Goal: Task Accomplishment & Management: Complete application form

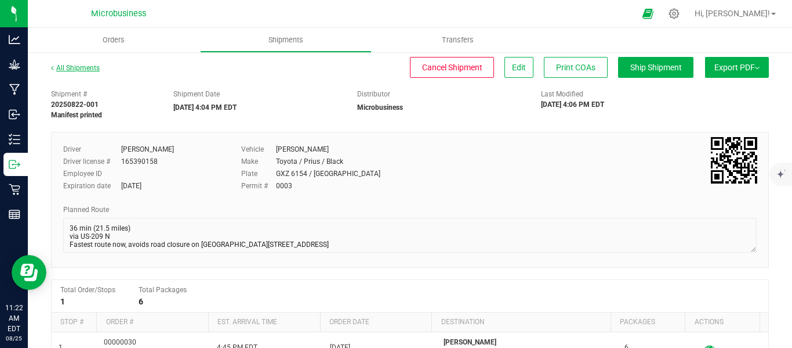
click at [83, 69] on link "All Shipments" at bounding box center [75, 68] width 49 height 8
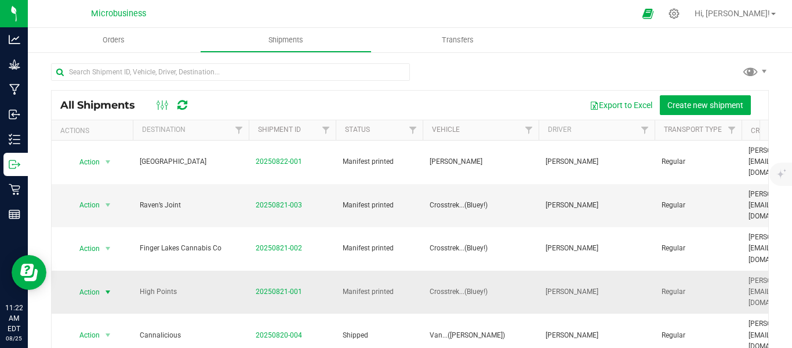
click at [108, 287] on span "select" at bounding box center [107, 291] width 9 height 9
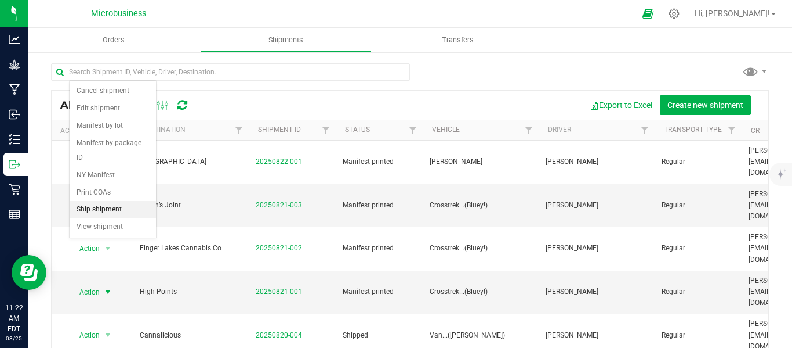
click at [104, 201] on li "Ship shipment" at bounding box center [113, 209] width 86 height 17
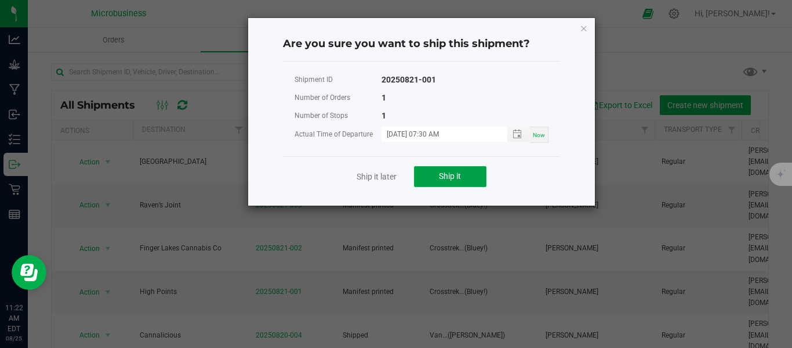
click at [440, 178] on span "Ship it" at bounding box center [450, 175] width 22 height 9
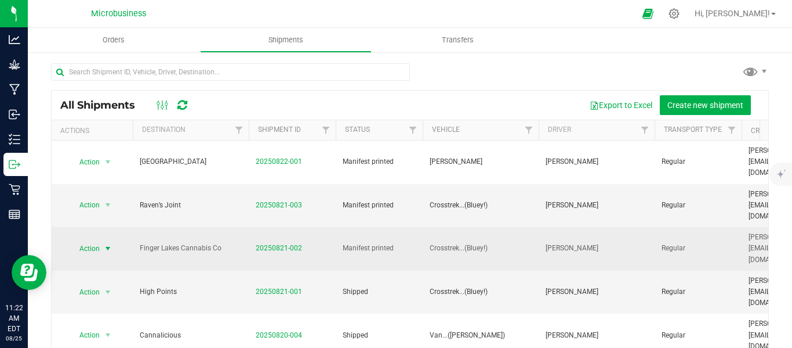
click at [108, 244] on span "select" at bounding box center [107, 248] width 9 height 9
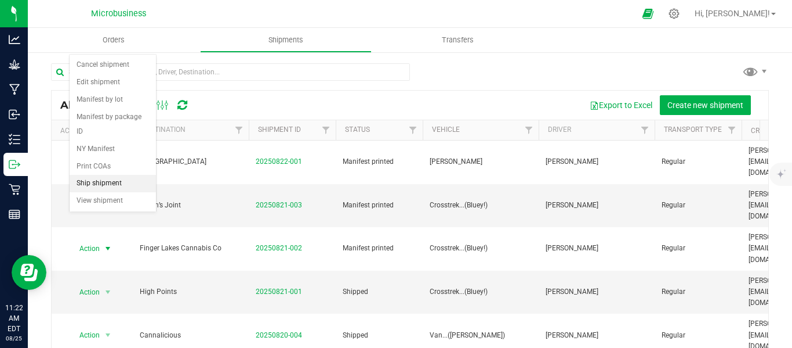
click at [103, 175] on li "Ship shipment" at bounding box center [113, 183] width 86 height 17
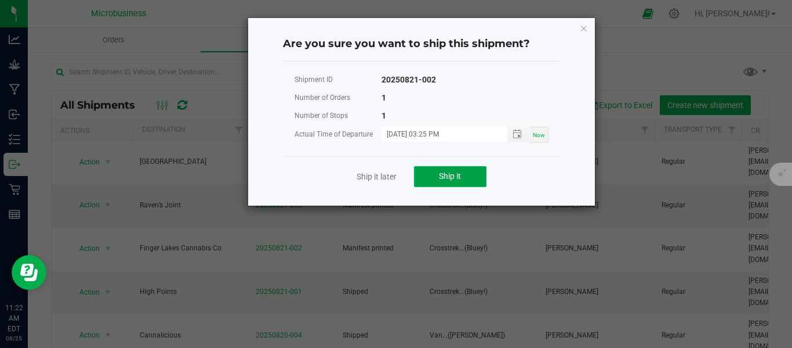
click at [459, 178] on span "Ship it" at bounding box center [450, 175] width 22 height 9
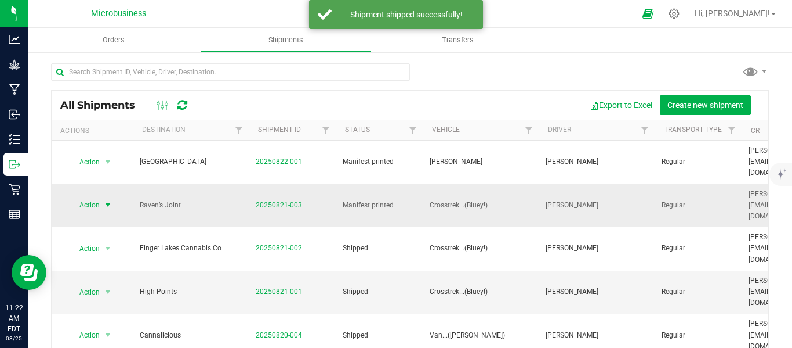
click at [107, 200] on span "select" at bounding box center [107, 204] width 9 height 9
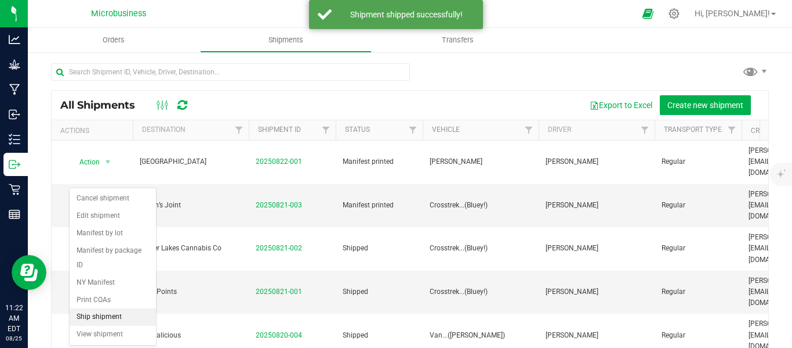
click at [101, 308] on li "Ship shipment" at bounding box center [113, 316] width 86 height 17
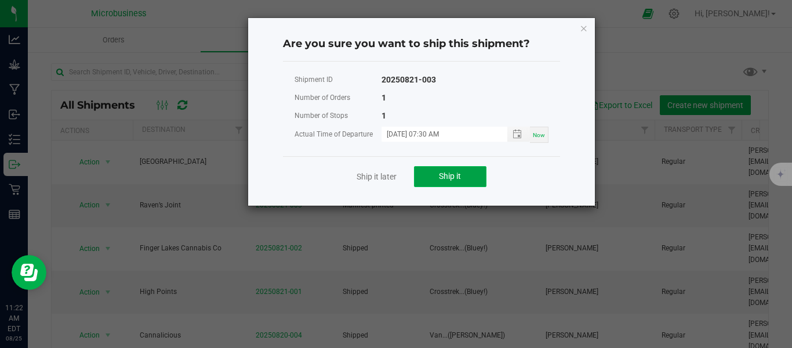
click at [453, 177] on span "Ship it" at bounding box center [450, 175] width 22 height 9
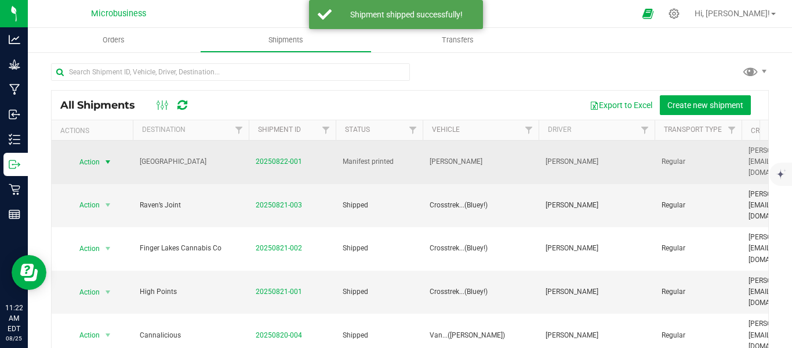
click at [110, 160] on span "select" at bounding box center [108, 162] width 15 height 16
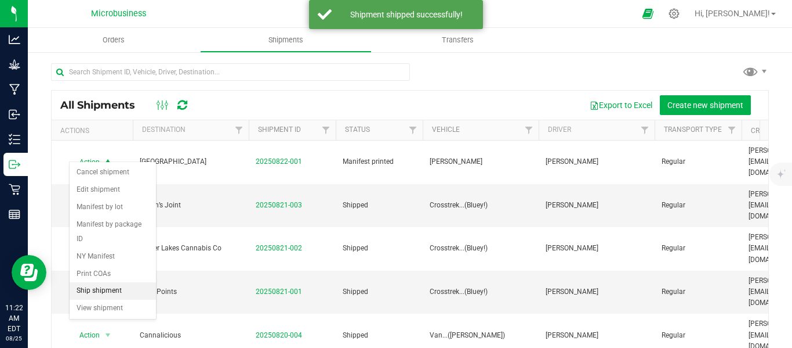
click at [106, 282] on li "Ship shipment" at bounding box center [113, 290] width 86 height 17
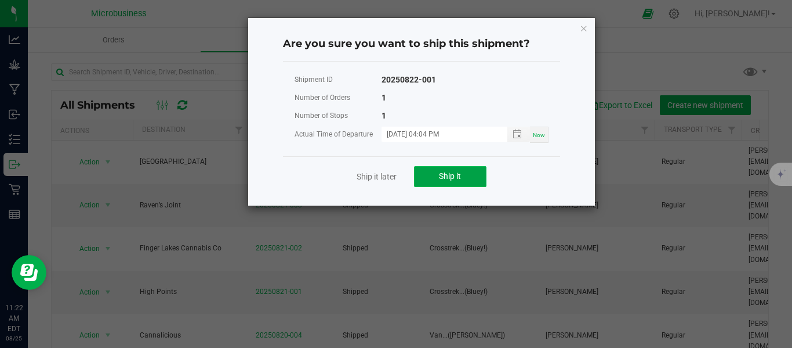
click at [456, 172] on span "Ship it" at bounding box center [450, 175] width 22 height 9
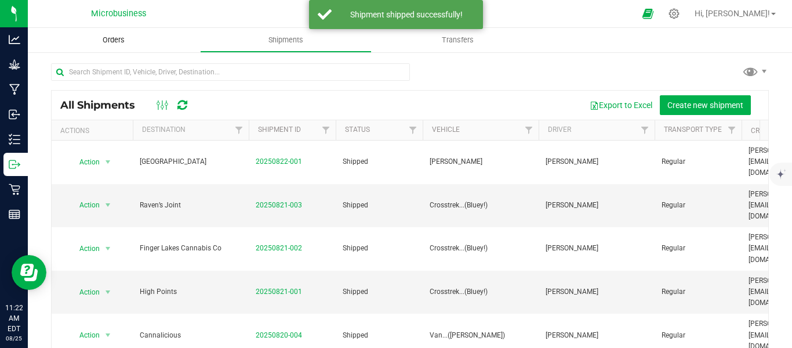
click at [117, 46] on uib-tab-heading "Orders" at bounding box center [114, 40] width 172 height 24
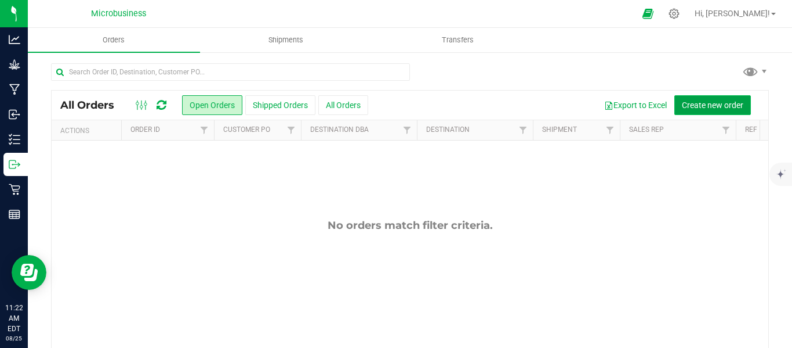
click at [696, 105] on span "Create new order" at bounding box center [712, 104] width 61 height 9
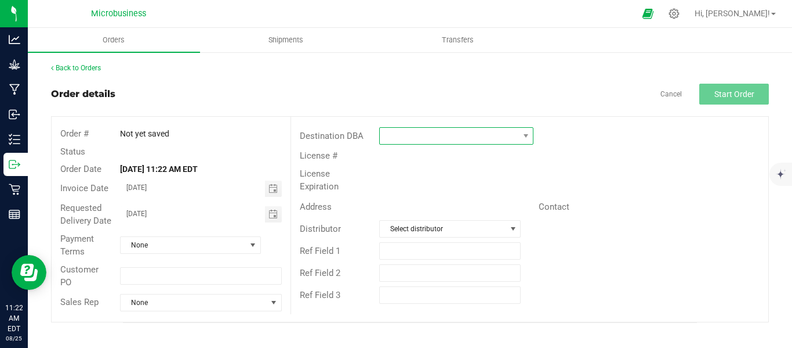
click at [531, 136] on span at bounding box center [526, 136] width 15 height 16
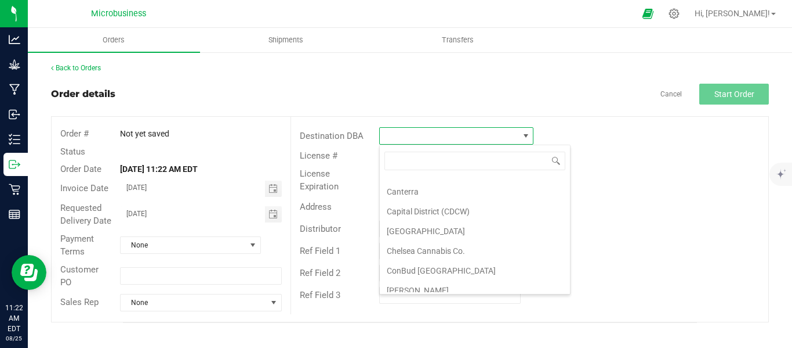
scroll to position [483, 0]
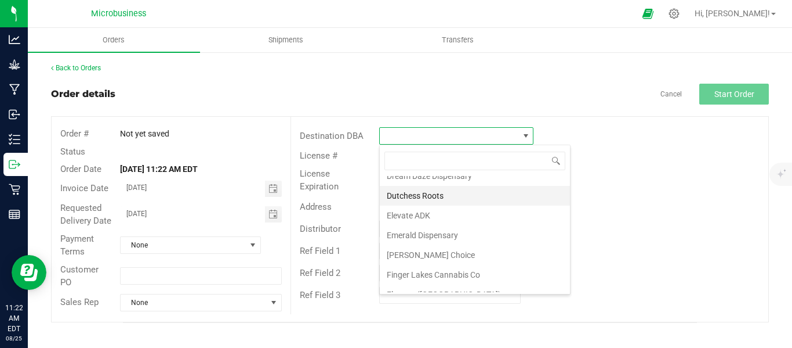
click at [429, 197] on li "Dutchess Roots" at bounding box center [475, 196] width 190 height 20
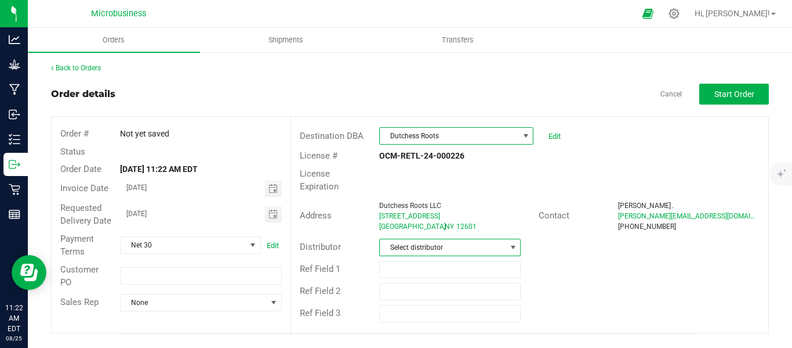
click at [512, 243] on span at bounding box center [513, 247] width 9 height 9
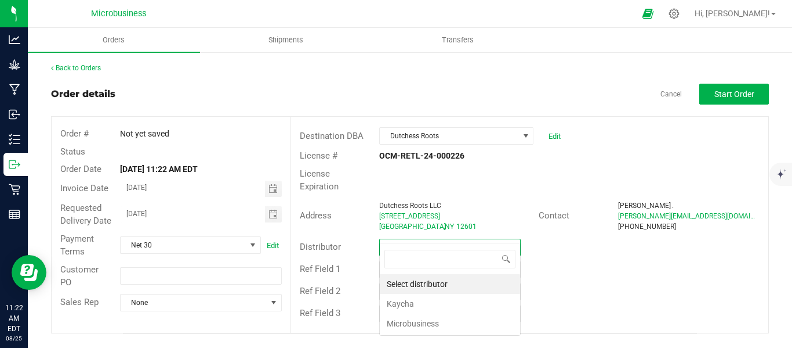
scroll to position [17, 142]
click at [427, 322] on li "Microbusiness" at bounding box center [450, 323] width 140 height 20
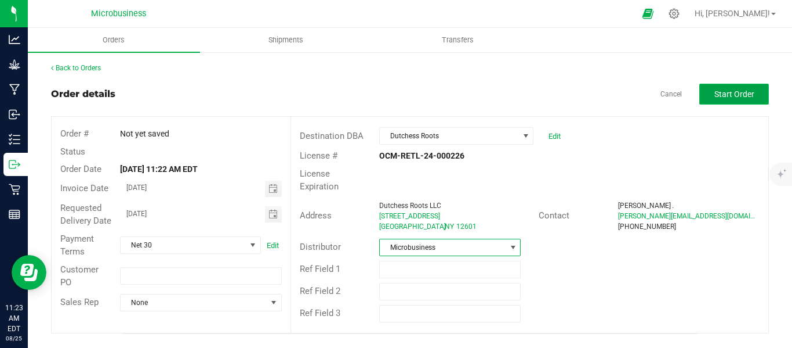
click at [721, 88] on button "Start Order" at bounding box center [735, 94] width 70 height 21
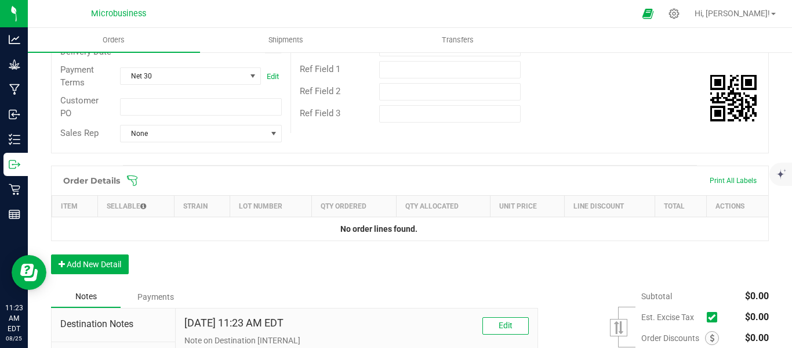
scroll to position [290, 0]
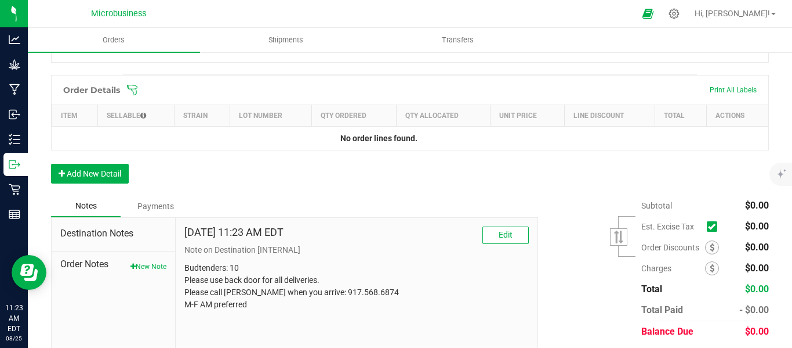
click at [129, 95] on icon at bounding box center [132, 90] width 10 height 10
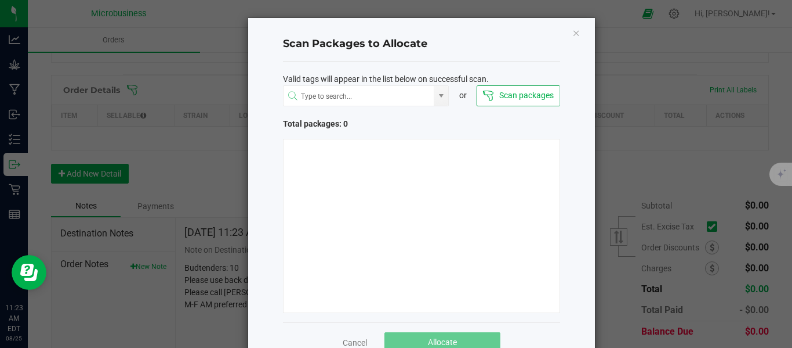
scroll to position [32, 0]
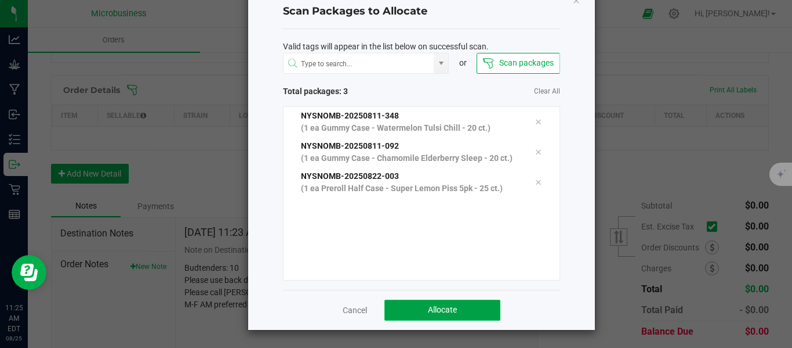
click at [430, 312] on span "Allocate" at bounding box center [442, 309] width 29 height 9
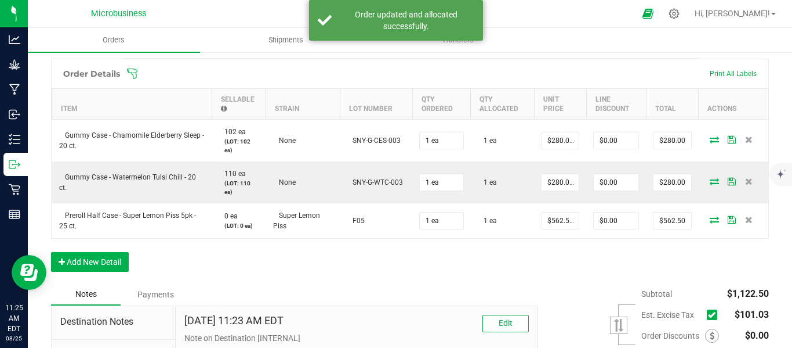
scroll to position [387, 0]
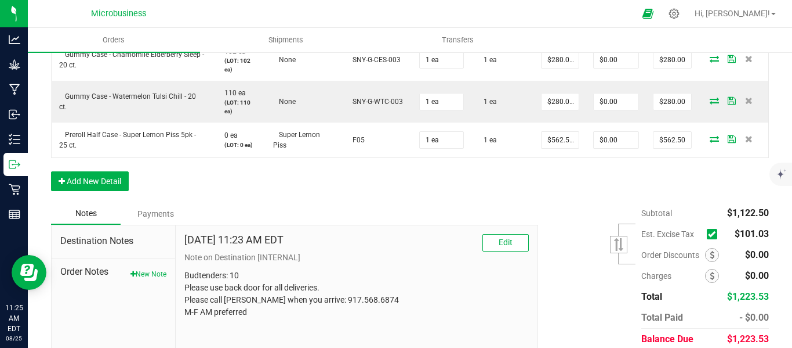
click at [708, 234] on icon at bounding box center [712, 234] width 8 height 0
click at [0, 0] on input "checkbox" at bounding box center [0, 0] width 0 height 0
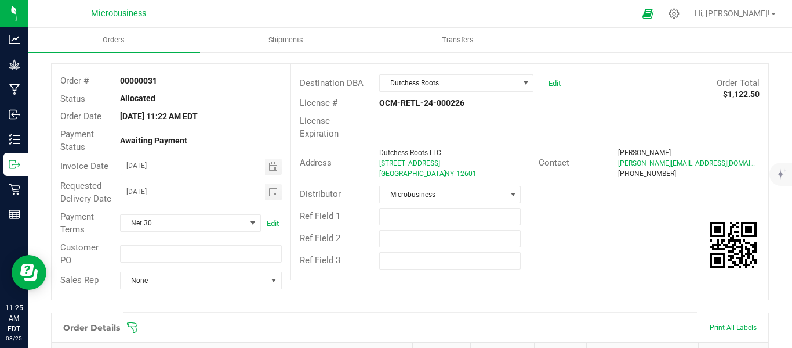
scroll to position [0, 0]
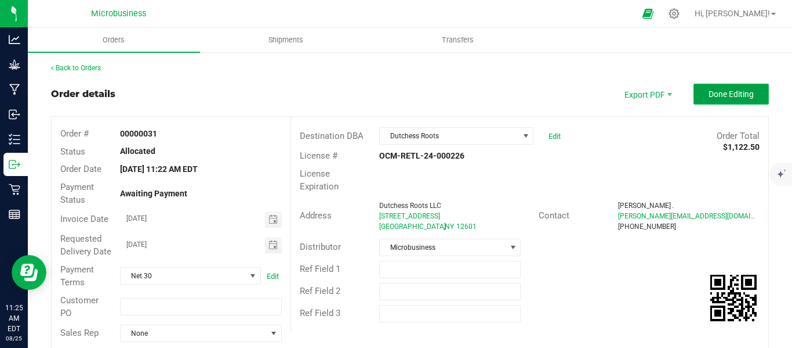
click at [713, 91] on span "Done Editing" at bounding box center [731, 93] width 45 height 9
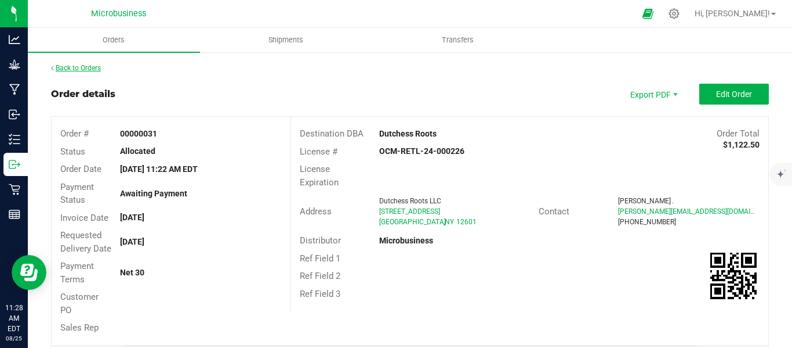
click at [74, 68] on link "Back to Orders" at bounding box center [76, 68] width 50 height 8
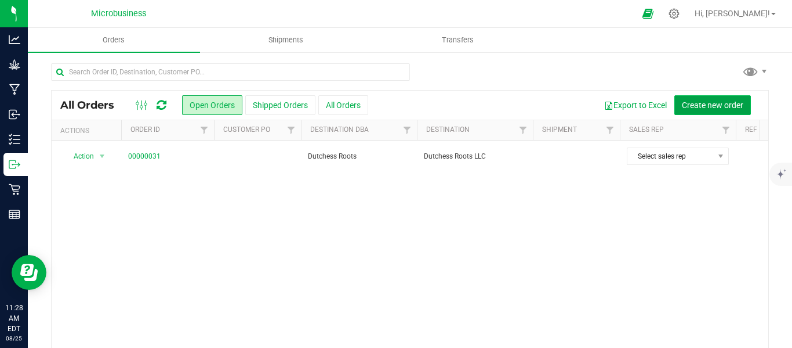
click at [702, 102] on span "Create new order" at bounding box center [712, 104] width 61 height 9
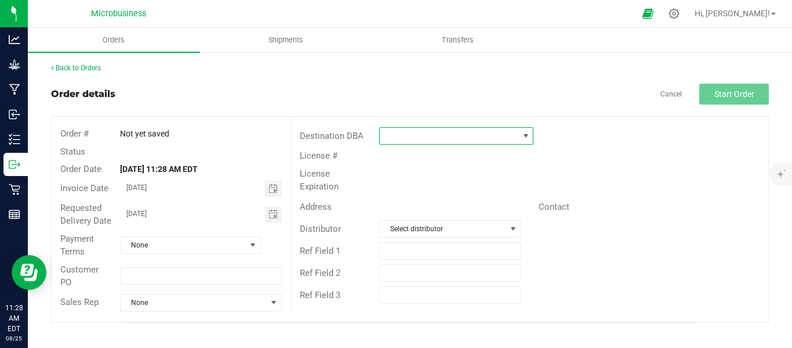
click at [523, 138] on span at bounding box center [526, 135] width 9 height 9
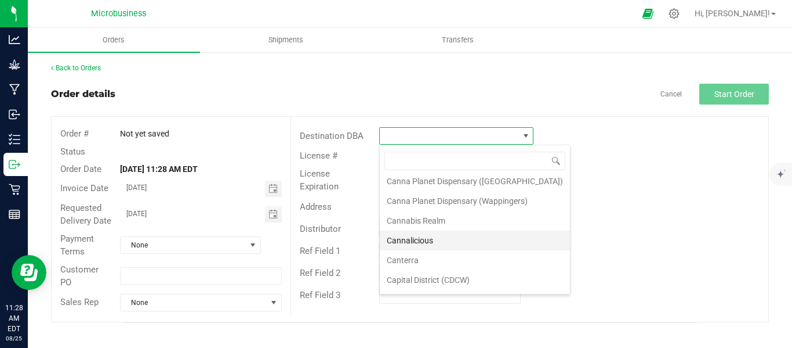
scroll to position [193, 0]
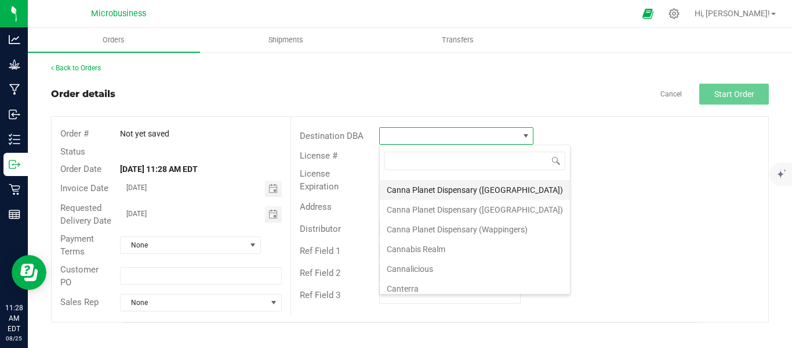
click at [442, 191] on li "Canna Planet Dispensary ([GEOGRAPHIC_DATA])" at bounding box center [475, 190] width 190 height 20
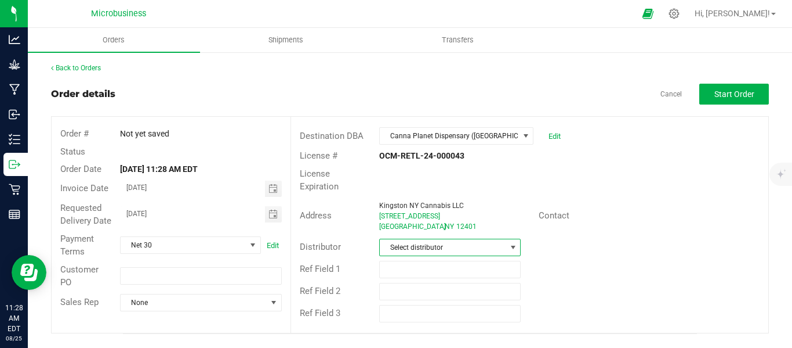
click at [519, 239] on span at bounding box center [513, 247] width 15 height 16
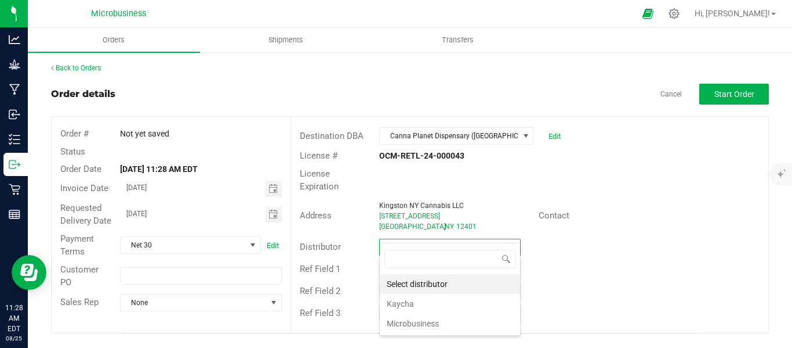
scroll to position [17, 142]
click at [435, 323] on li "Microbusiness" at bounding box center [450, 323] width 140 height 20
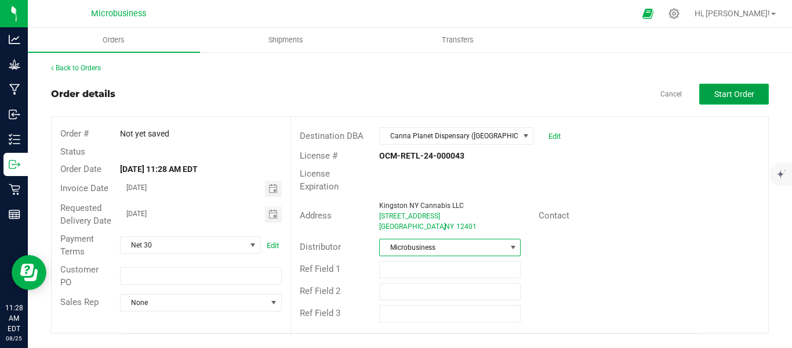
click at [733, 99] on span "Start Order" at bounding box center [735, 93] width 40 height 9
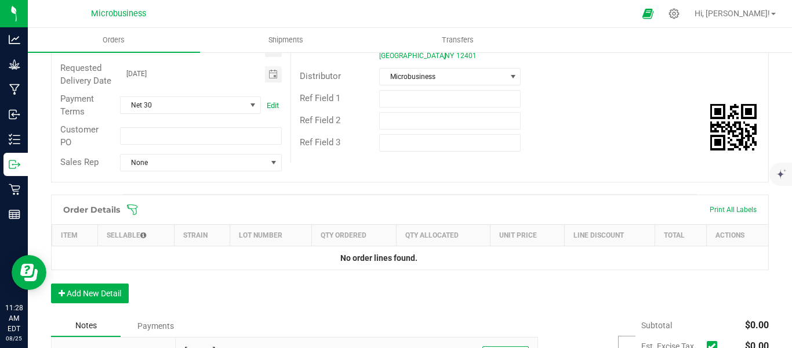
scroll to position [290, 0]
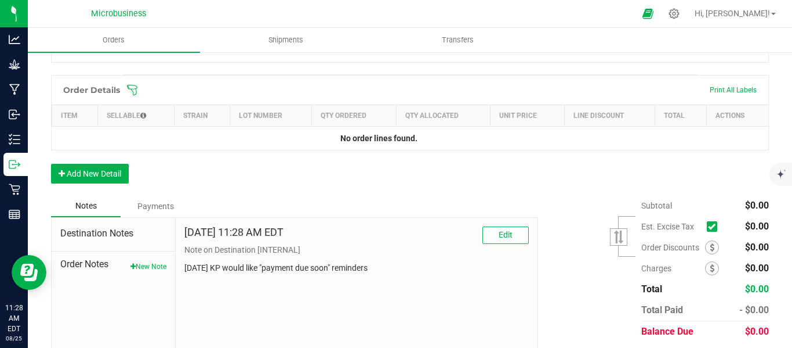
click at [132, 96] on icon at bounding box center [132, 90] width 12 height 12
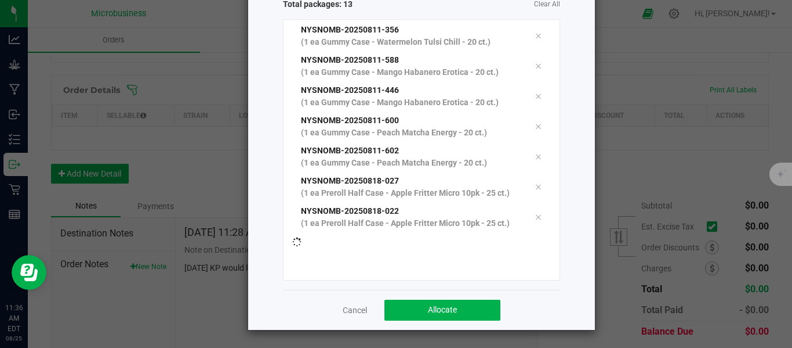
scroll to position [192, 0]
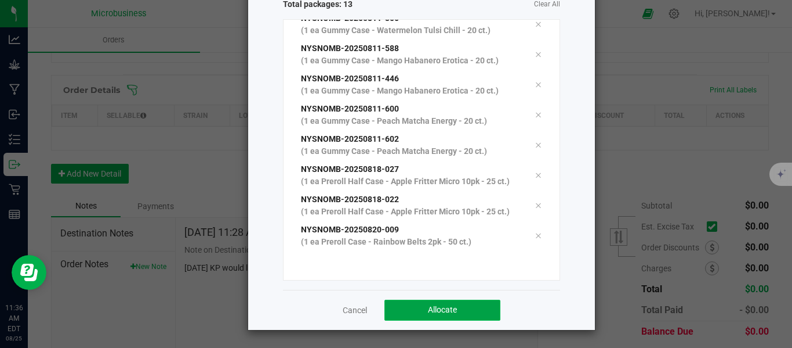
click at [442, 306] on span "Allocate" at bounding box center [442, 309] width 29 height 9
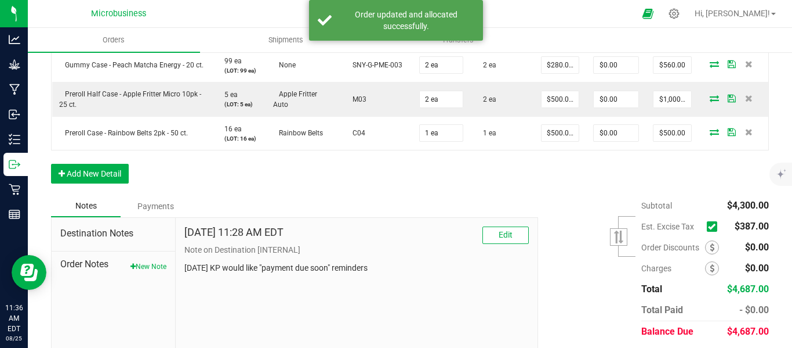
scroll to position [588, 0]
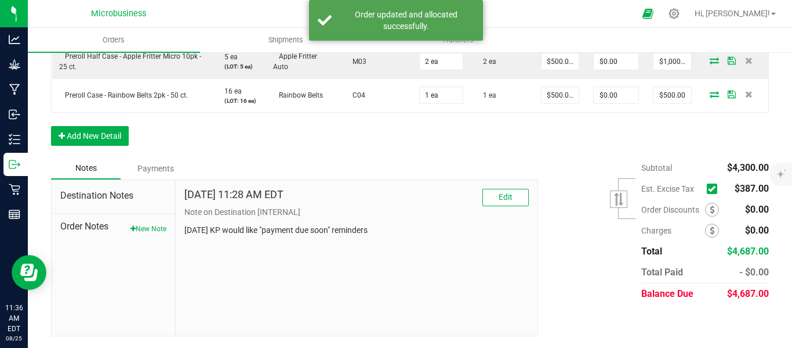
click at [708, 189] on icon at bounding box center [712, 189] width 8 height 0
click at [0, 0] on input "checkbox" at bounding box center [0, 0] width 0 height 0
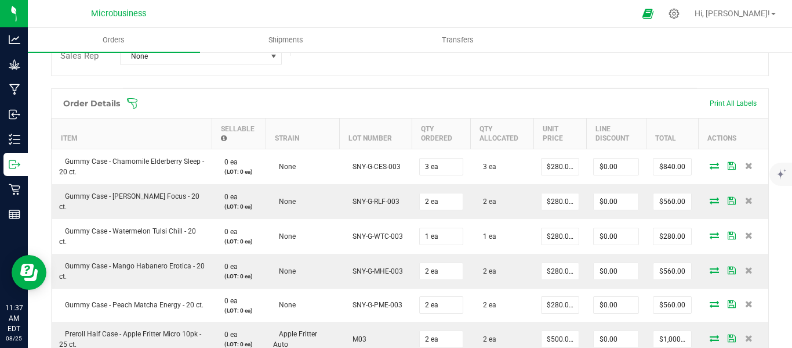
scroll to position [0, 0]
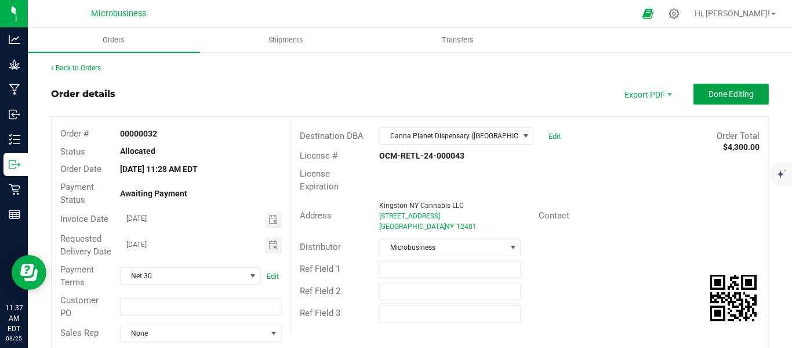
click at [717, 92] on span "Done Editing" at bounding box center [731, 93] width 45 height 9
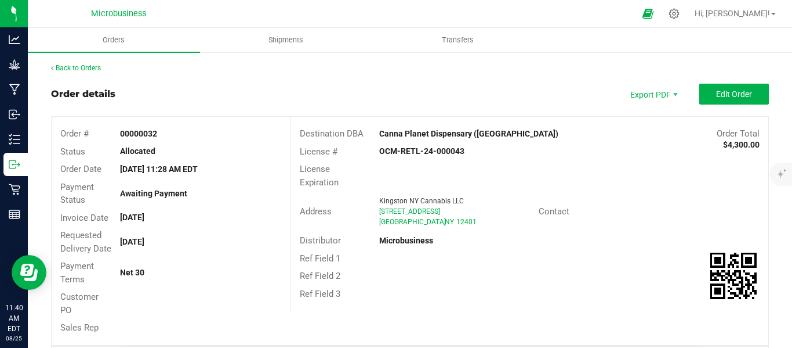
click at [94, 63] on div "Back to Orders" at bounding box center [410, 68] width 718 height 10
click at [93, 64] on link "Back to Orders" at bounding box center [76, 68] width 50 height 8
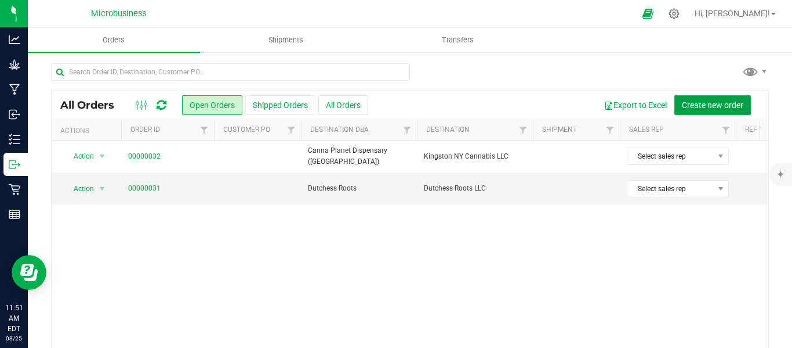
click at [708, 98] on button "Create new order" at bounding box center [713, 105] width 77 height 20
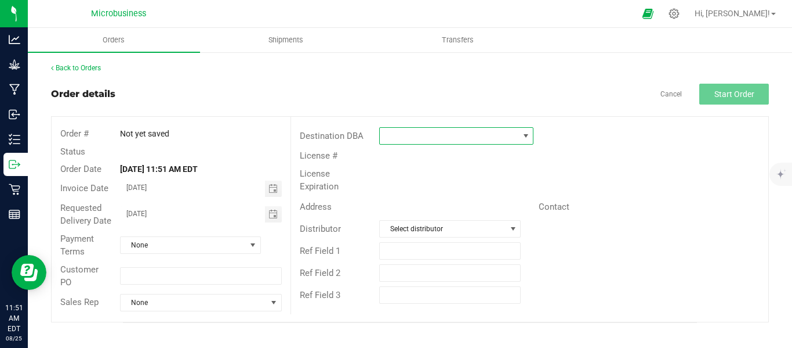
click at [534, 136] on span at bounding box center [456, 135] width 154 height 17
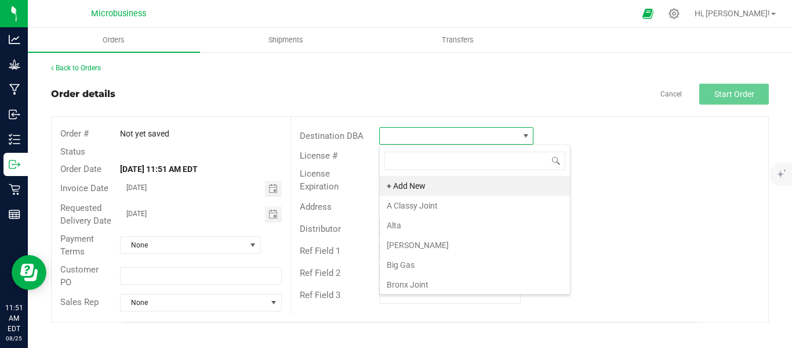
scroll to position [17, 154]
click at [523, 137] on span at bounding box center [526, 135] width 9 height 9
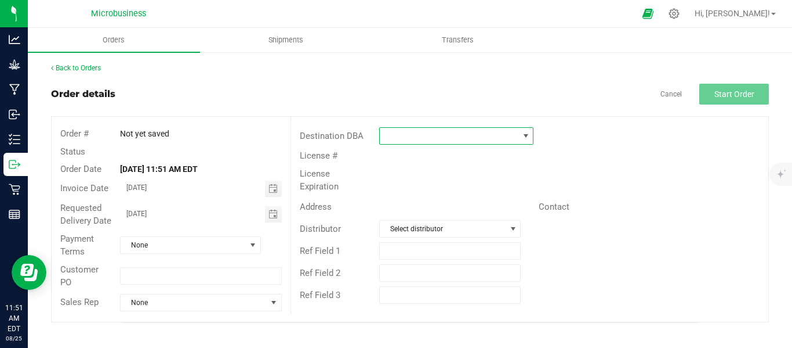
click at [523, 137] on span at bounding box center [526, 135] width 9 height 9
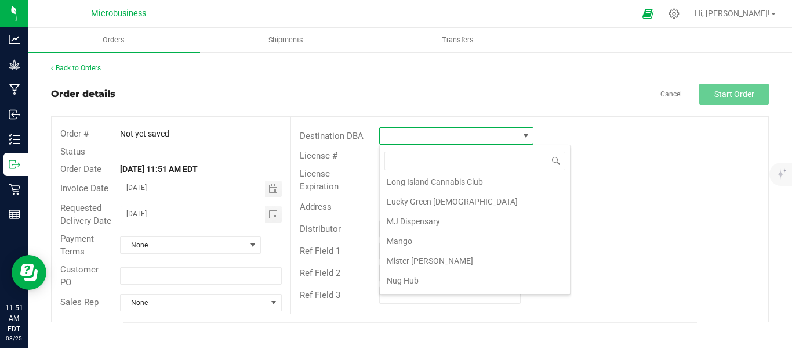
scroll to position [1450, 0]
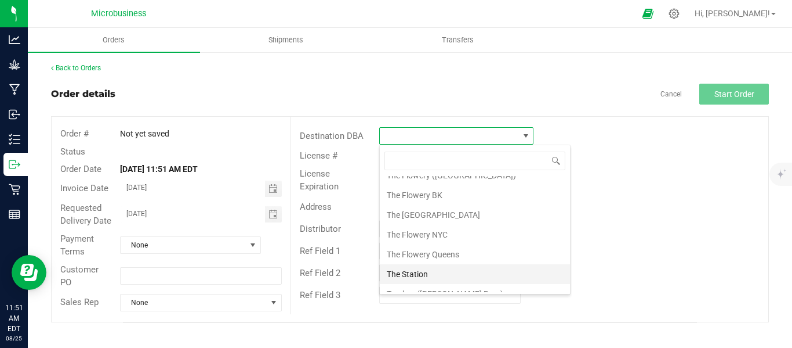
click at [415, 277] on li "The Station" at bounding box center [475, 274] width 190 height 20
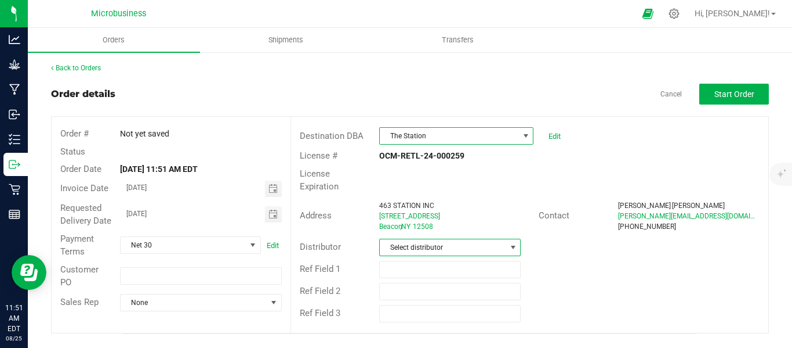
click at [510, 243] on span at bounding box center [513, 247] width 9 height 9
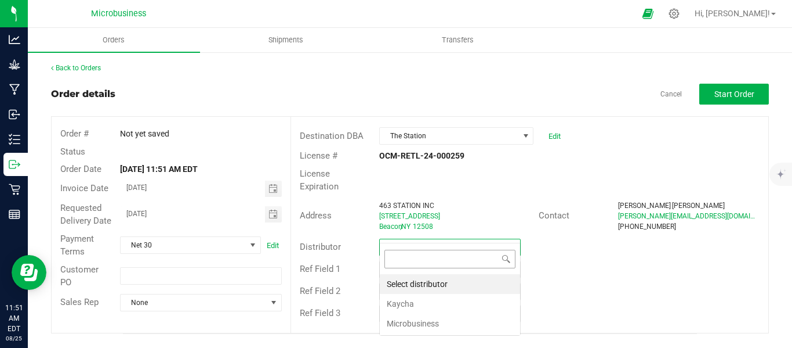
scroll to position [17, 142]
click at [424, 323] on li "Microbusiness" at bounding box center [450, 323] width 140 height 20
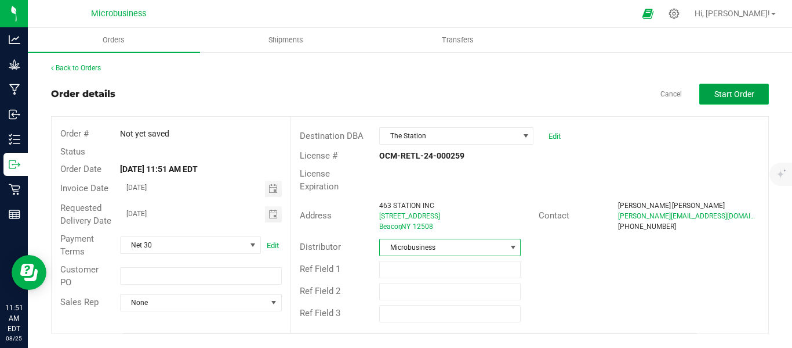
click at [743, 88] on button "Start Order" at bounding box center [735, 94] width 70 height 21
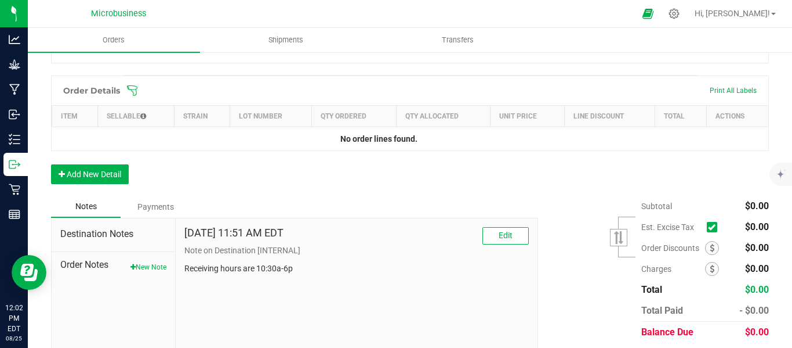
scroll to position [290, 0]
click at [133, 96] on icon at bounding box center [132, 90] width 12 height 12
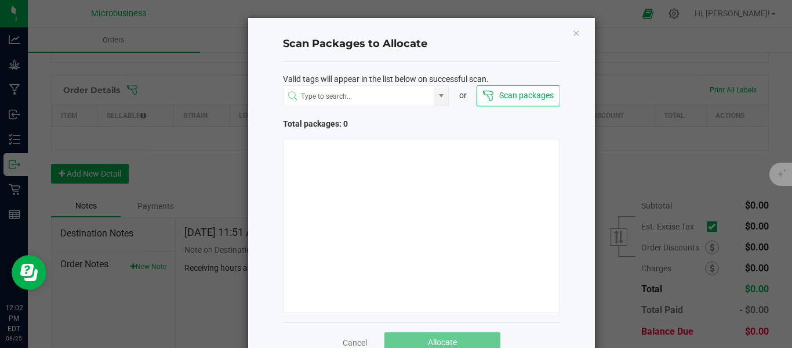
scroll to position [32, 0]
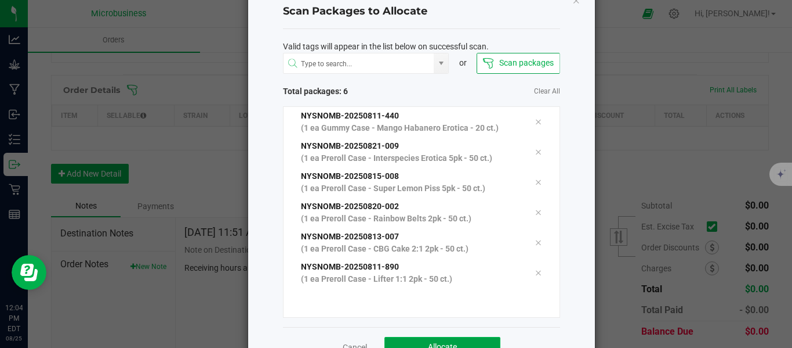
click at [434, 339] on button "Allocate" at bounding box center [443, 346] width 116 height 21
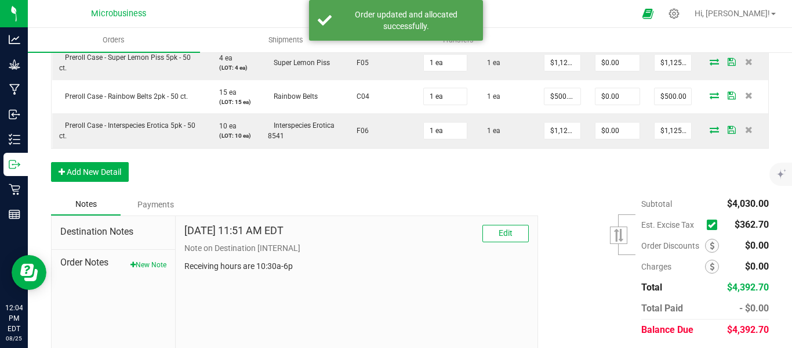
scroll to position [537, 0]
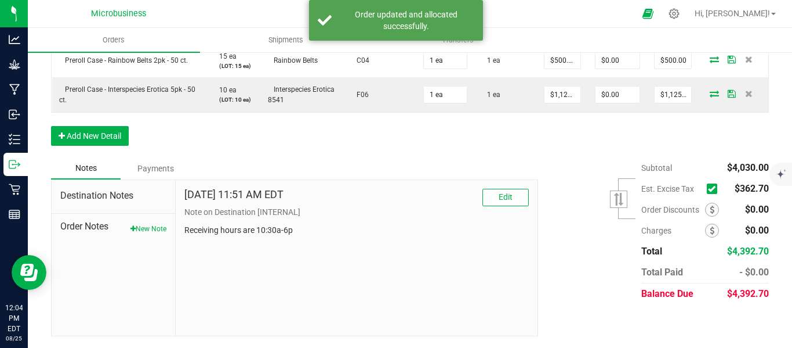
click at [708, 189] on icon at bounding box center [712, 189] width 8 height 0
click at [0, 0] on input "checkbox" at bounding box center [0, 0] width 0 height 0
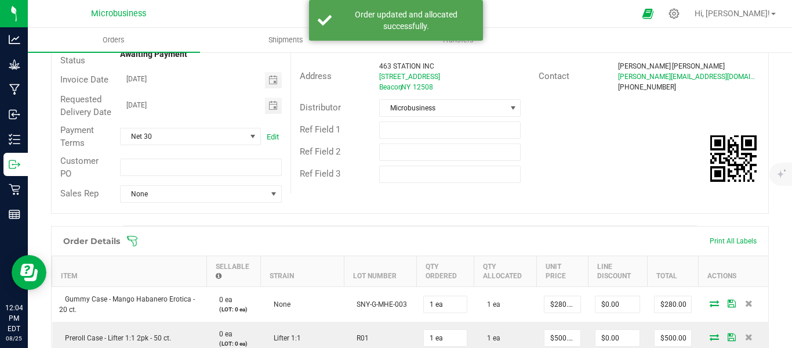
scroll to position [0, 0]
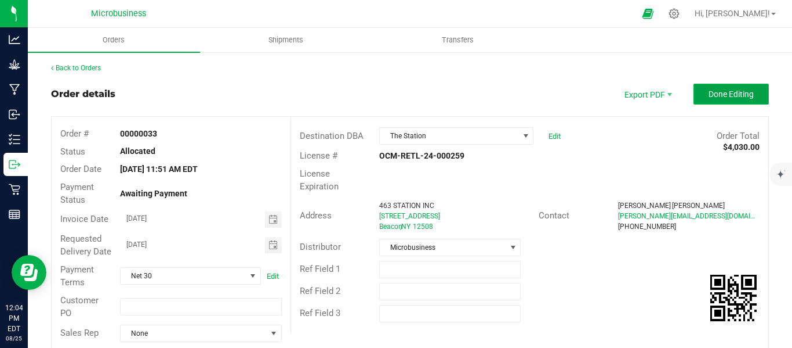
click at [718, 94] on span "Done Editing" at bounding box center [731, 93] width 45 height 9
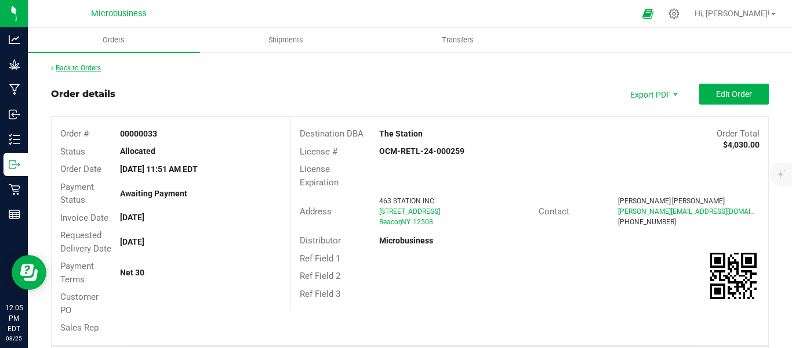
click at [82, 69] on link "Back to Orders" at bounding box center [76, 68] width 50 height 8
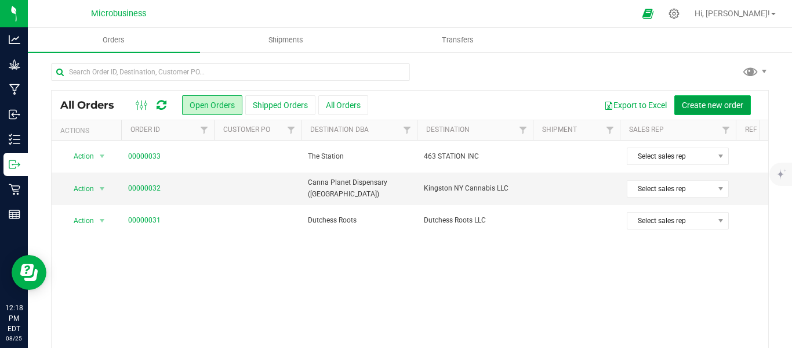
click at [690, 96] on button "Create new order" at bounding box center [713, 105] width 77 height 20
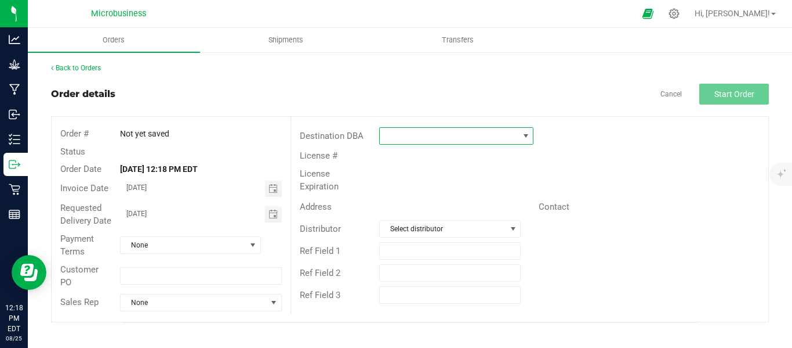
click at [525, 136] on span at bounding box center [526, 135] width 9 height 9
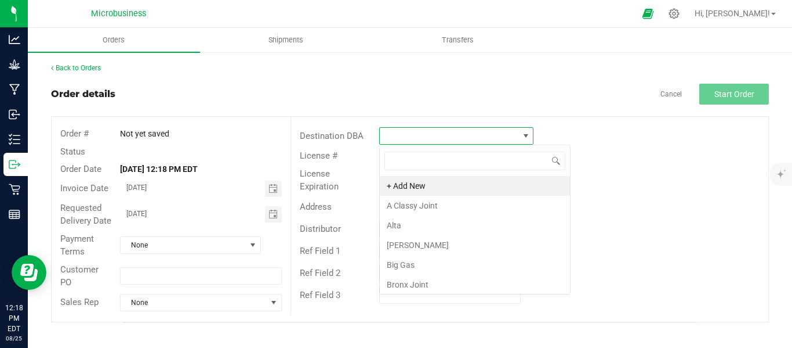
scroll to position [17, 154]
click at [403, 259] on li "Big Gas" at bounding box center [475, 265] width 190 height 20
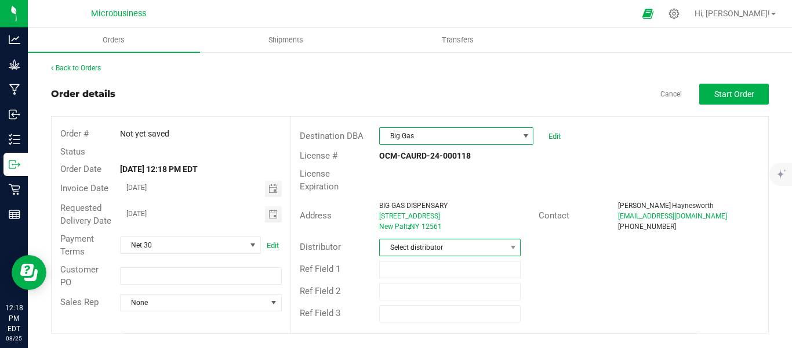
click at [483, 239] on span "Select distributor" at bounding box center [443, 247] width 126 height 16
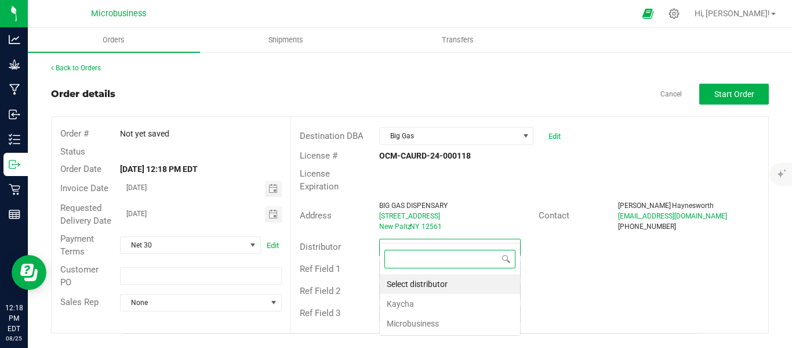
scroll to position [17, 142]
click at [420, 320] on li "Microbusiness" at bounding box center [450, 323] width 140 height 20
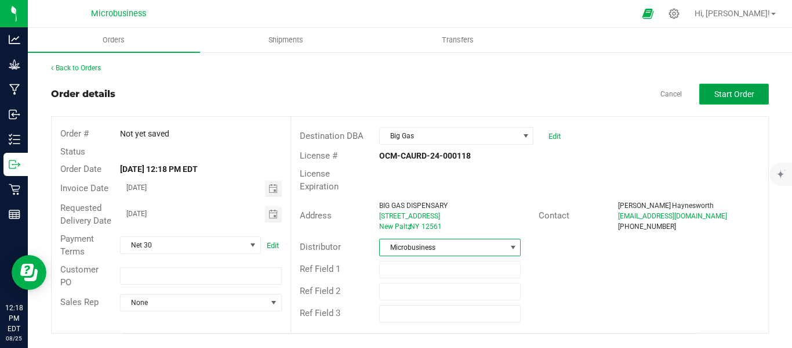
click at [732, 95] on span "Start Order" at bounding box center [735, 93] width 40 height 9
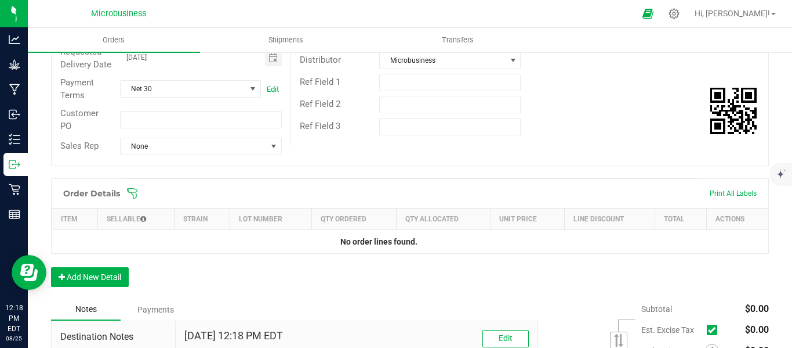
scroll to position [193, 0]
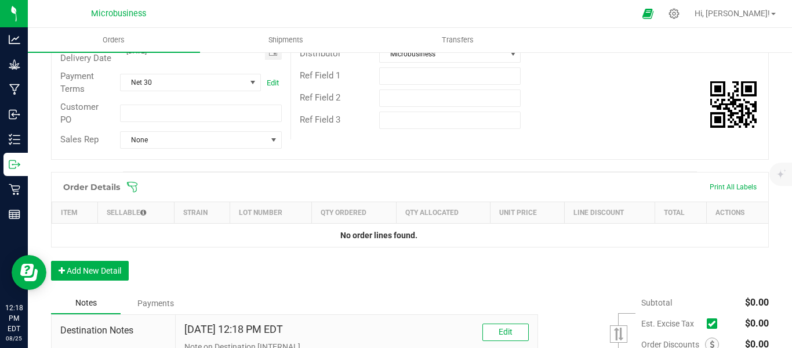
click at [135, 193] on icon at bounding box center [132, 187] width 12 height 12
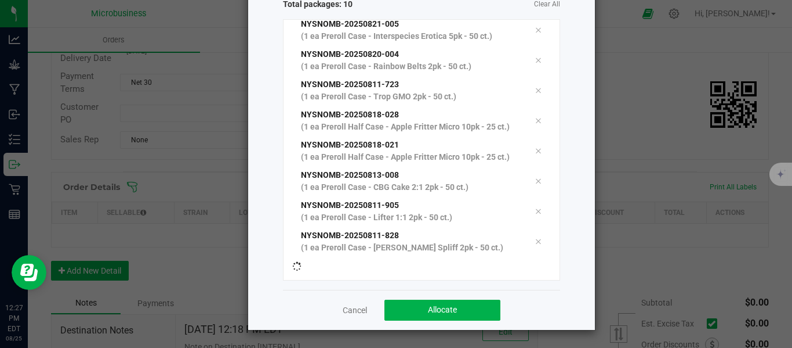
scroll to position [65, 0]
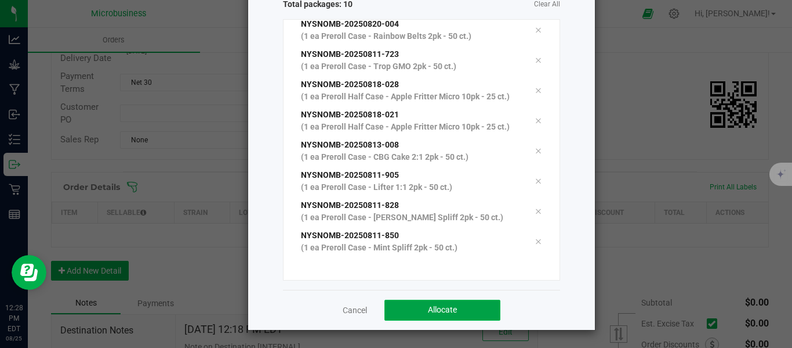
click at [431, 308] on span "Allocate" at bounding box center [442, 309] width 29 height 9
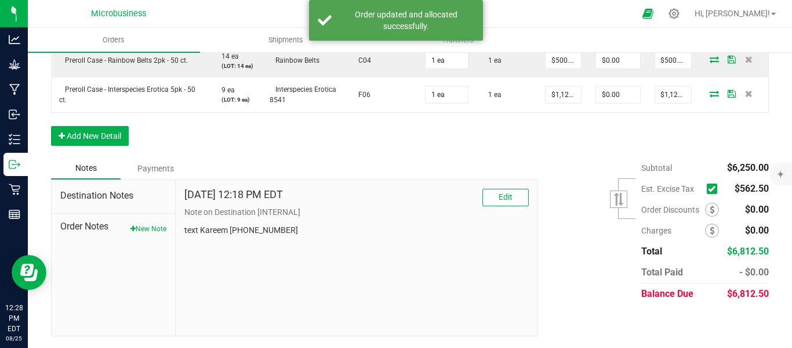
scroll to position [629, 0]
click at [711, 186] on label at bounding box center [715, 188] width 16 height 10
click at [0, 0] on input "checkbox" at bounding box center [0, 0] width 0 height 0
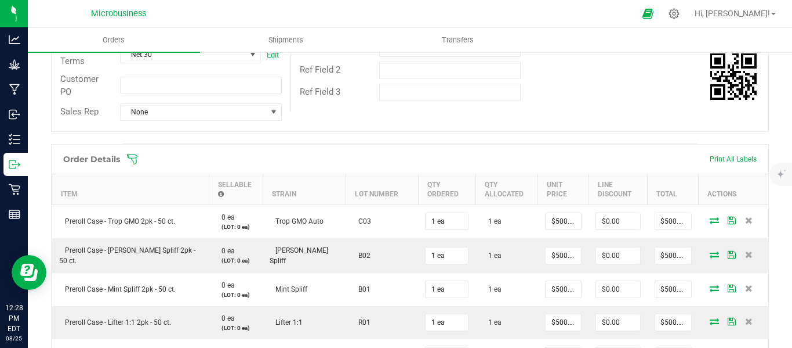
scroll to position [0, 0]
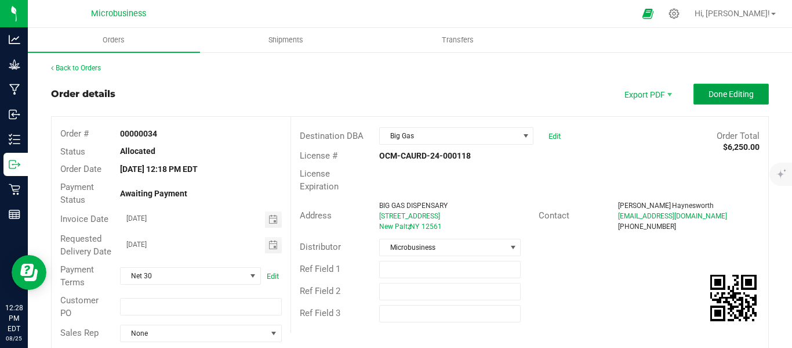
click at [723, 88] on button "Done Editing" at bounding box center [731, 94] width 75 height 21
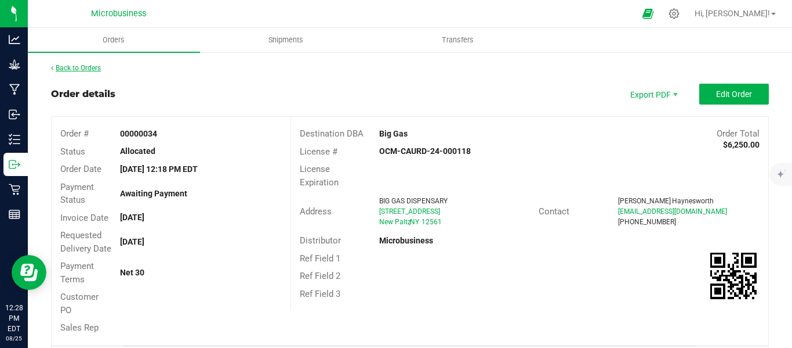
click at [96, 71] on link "Back to Orders" at bounding box center [76, 68] width 50 height 8
